Goal: Task Accomplishment & Management: Use online tool/utility

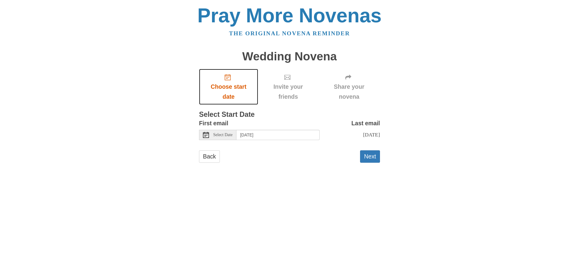
click at [229, 92] on span "Choose start date" at bounding box center [228, 92] width 47 height 20
click at [366, 158] on button "Next" at bounding box center [370, 156] width 20 height 12
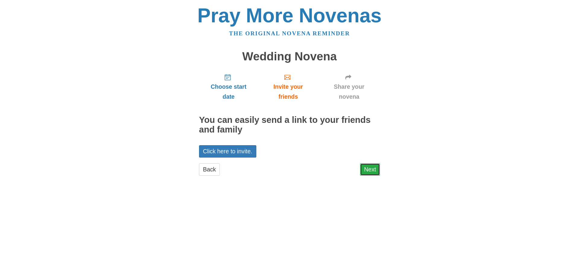
click at [372, 171] on link "Next" at bounding box center [370, 169] width 20 height 12
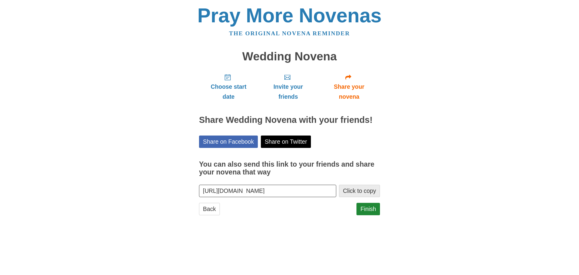
click at [360, 190] on button "Click to copy" at bounding box center [359, 190] width 41 height 12
click at [372, 209] on link "Finish" at bounding box center [368, 209] width 24 height 12
